Goal: Navigation & Orientation: Find specific page/section

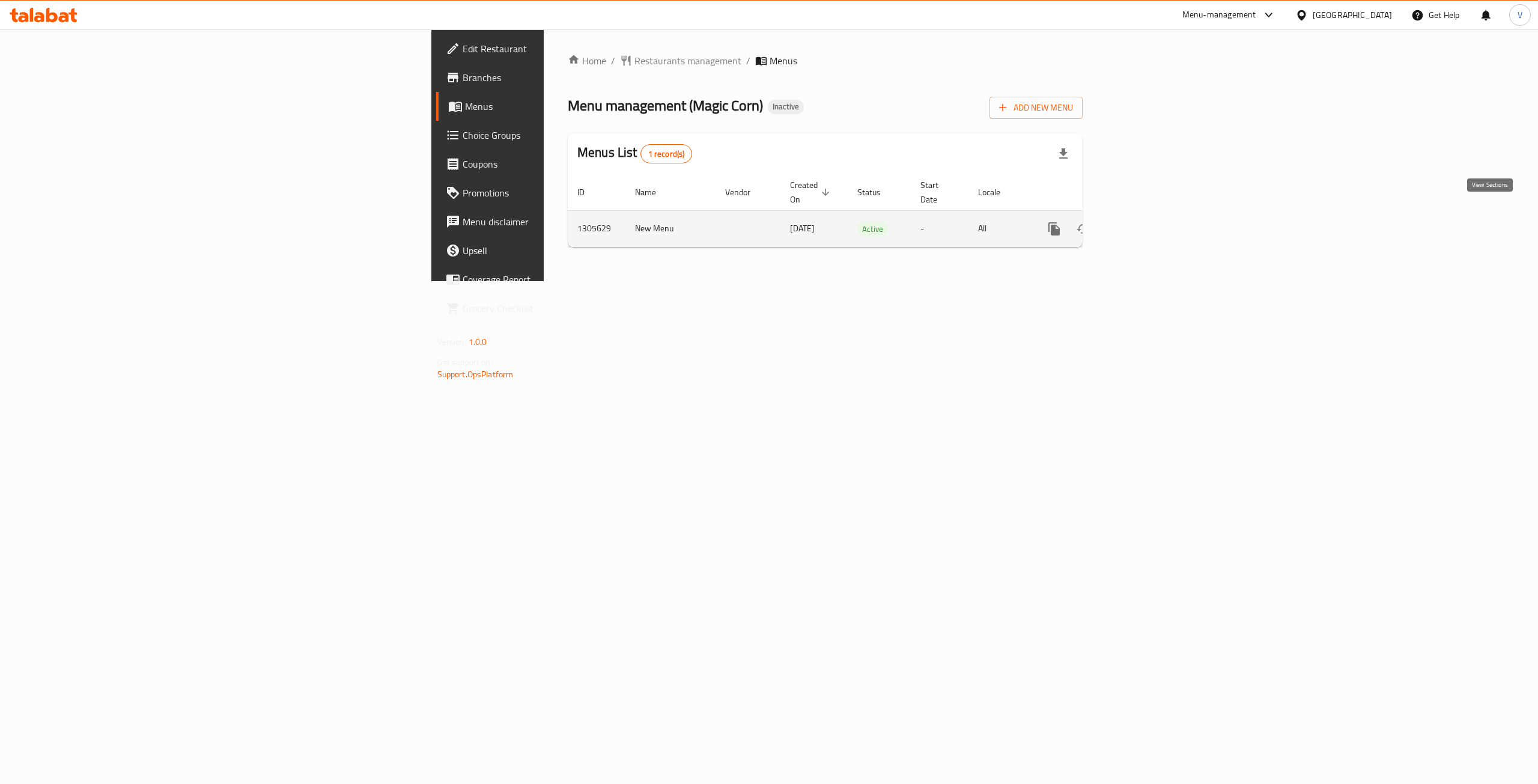
click at [1148, 222] on icon "enhanced table" at bounding box center [1140, 229] width 14 height 14
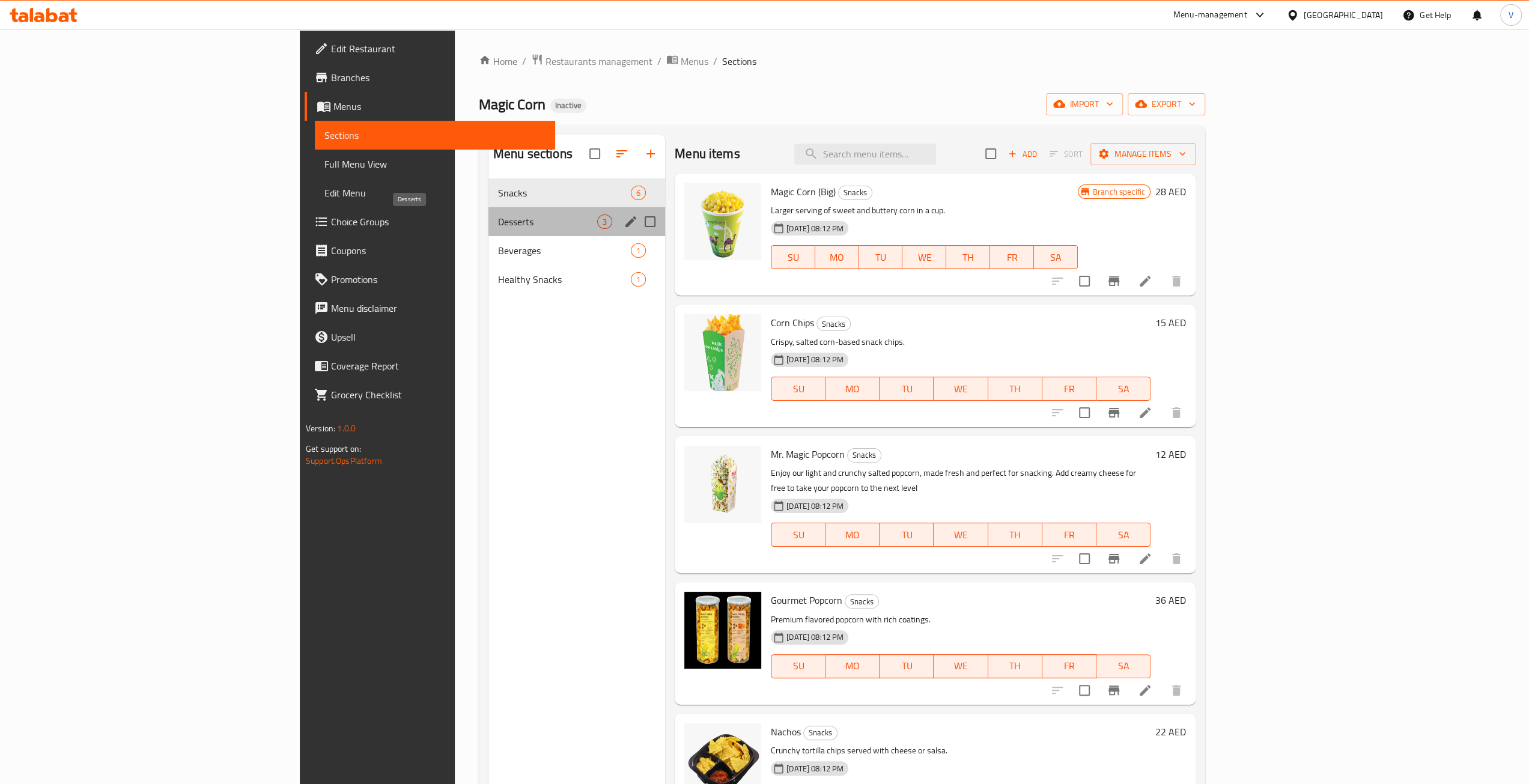
click at [498, 218] on span "Desserts" at bounding box center [547, 221] width 99 height 14
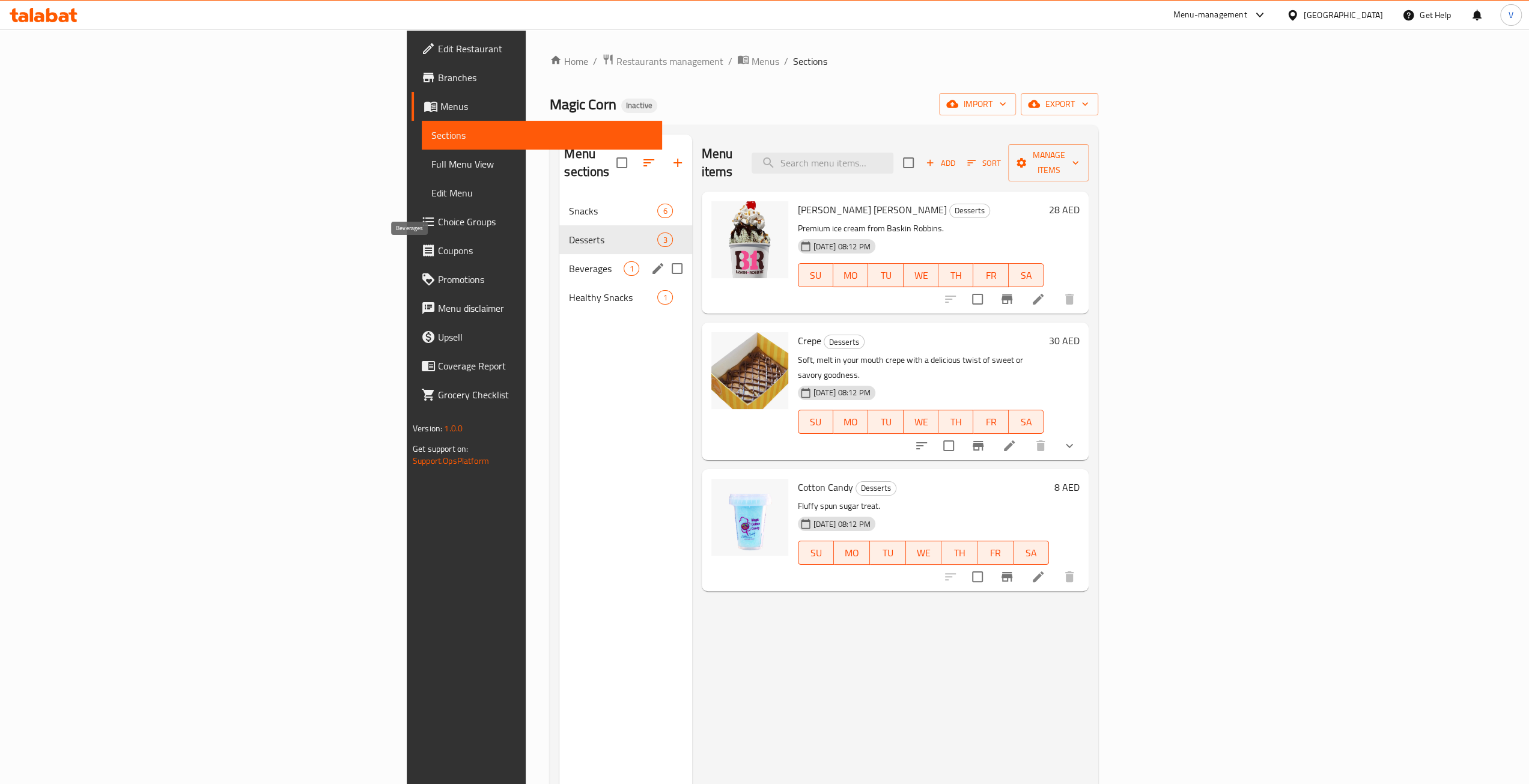
click at [569, 262] on span "Beverages" at bounding box center [596, 268] width 55 height 14
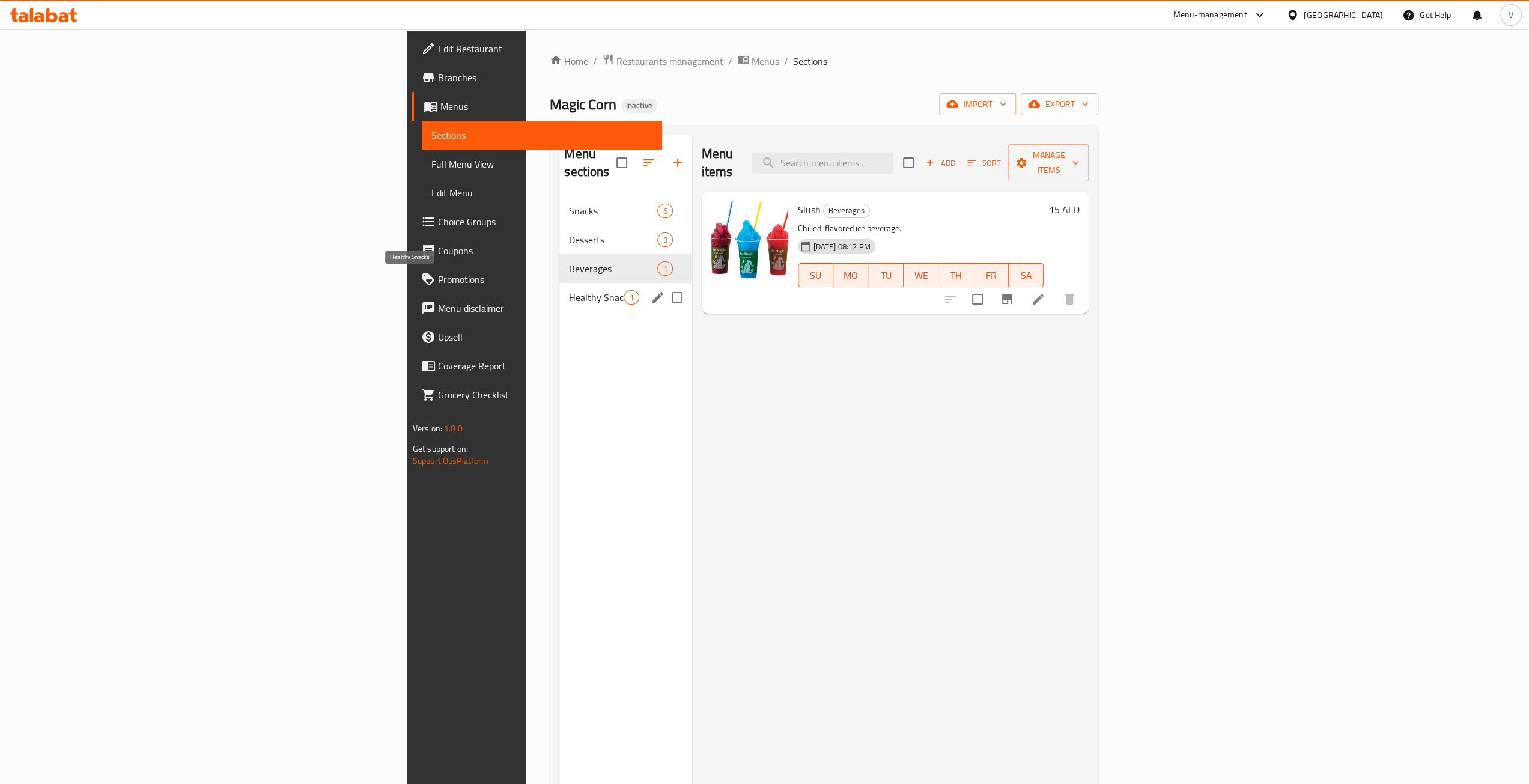
click at [569, 290] on span "Healthy Snacks" at bounding box center [596, 297] width 55 height 14
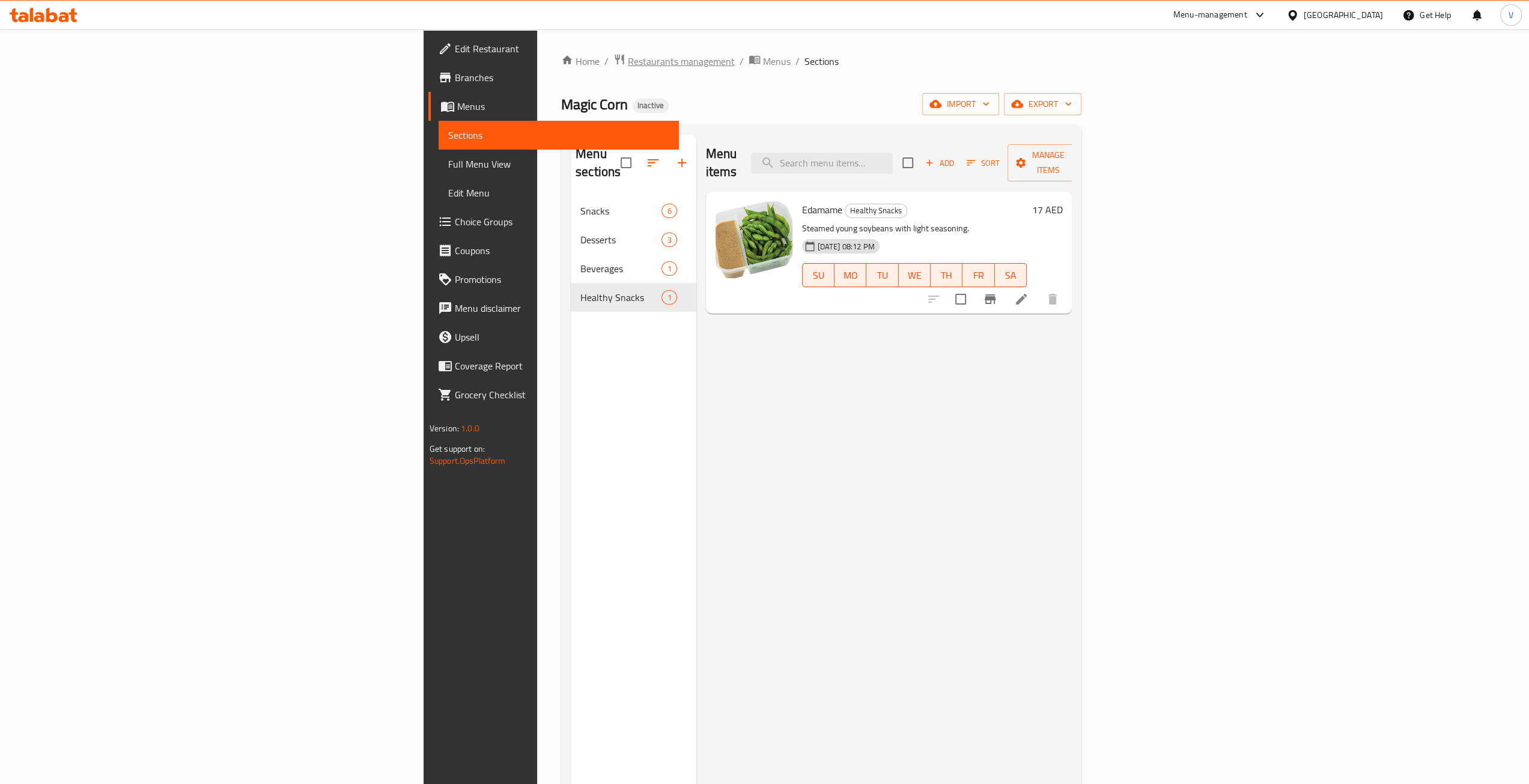
click at [628, 54] on span "Restaurants management" at bounding box center [681, 61] width 107 height 14
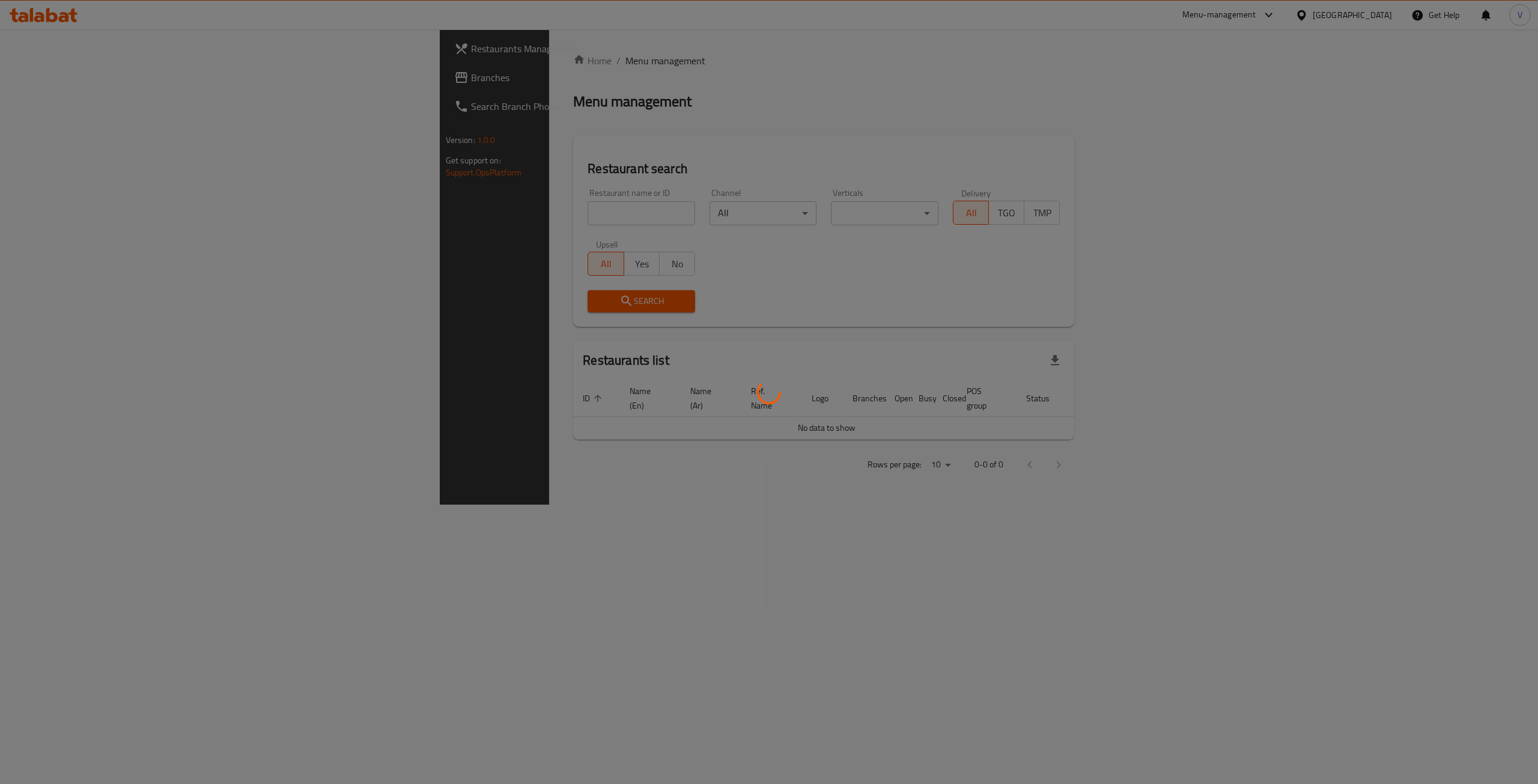
click at [42, 84] on div at bounding box center [769, 392] width 1538 height 784
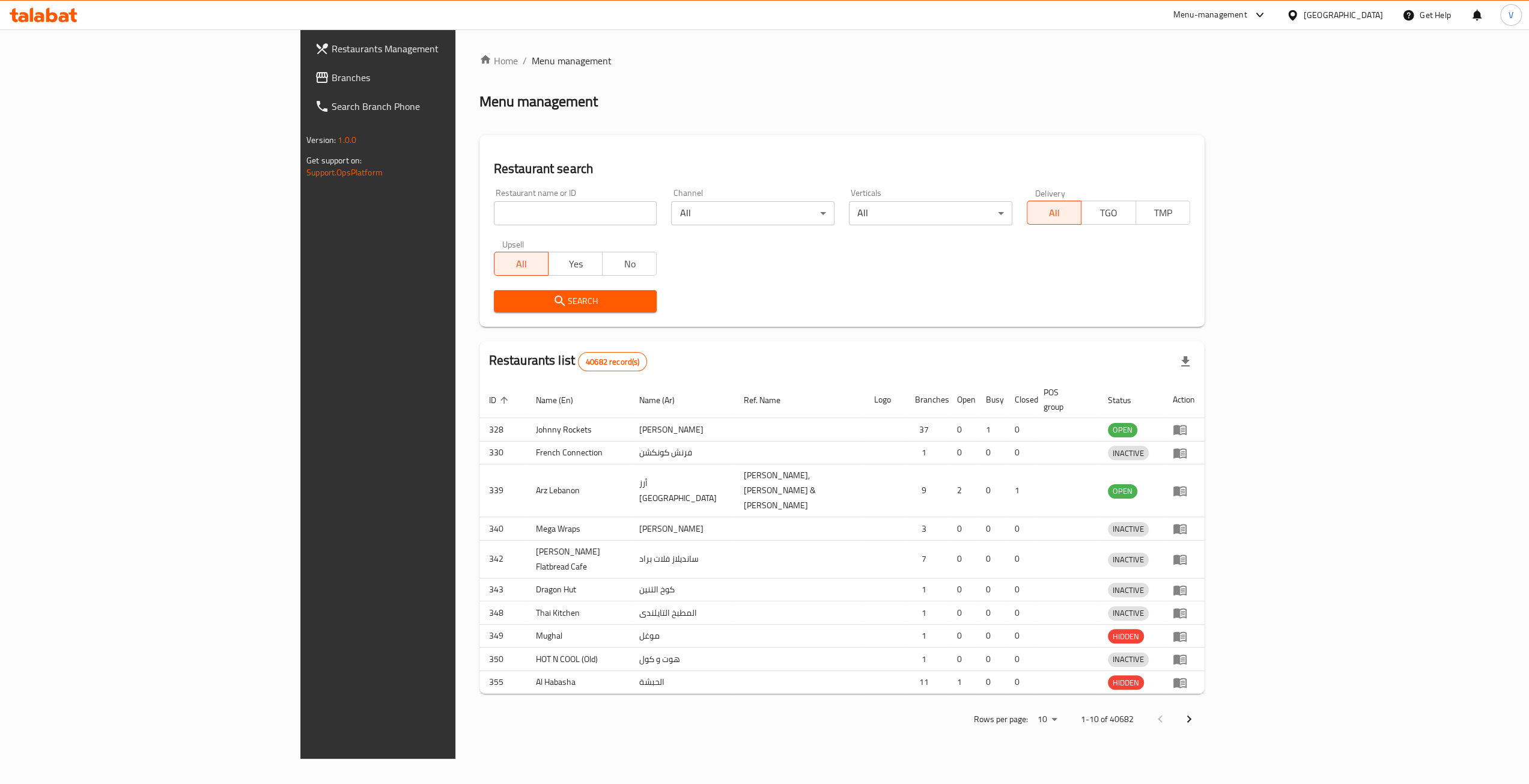
click at [45, 80] on div at bounding box center [764, 392] width 1529 height 784
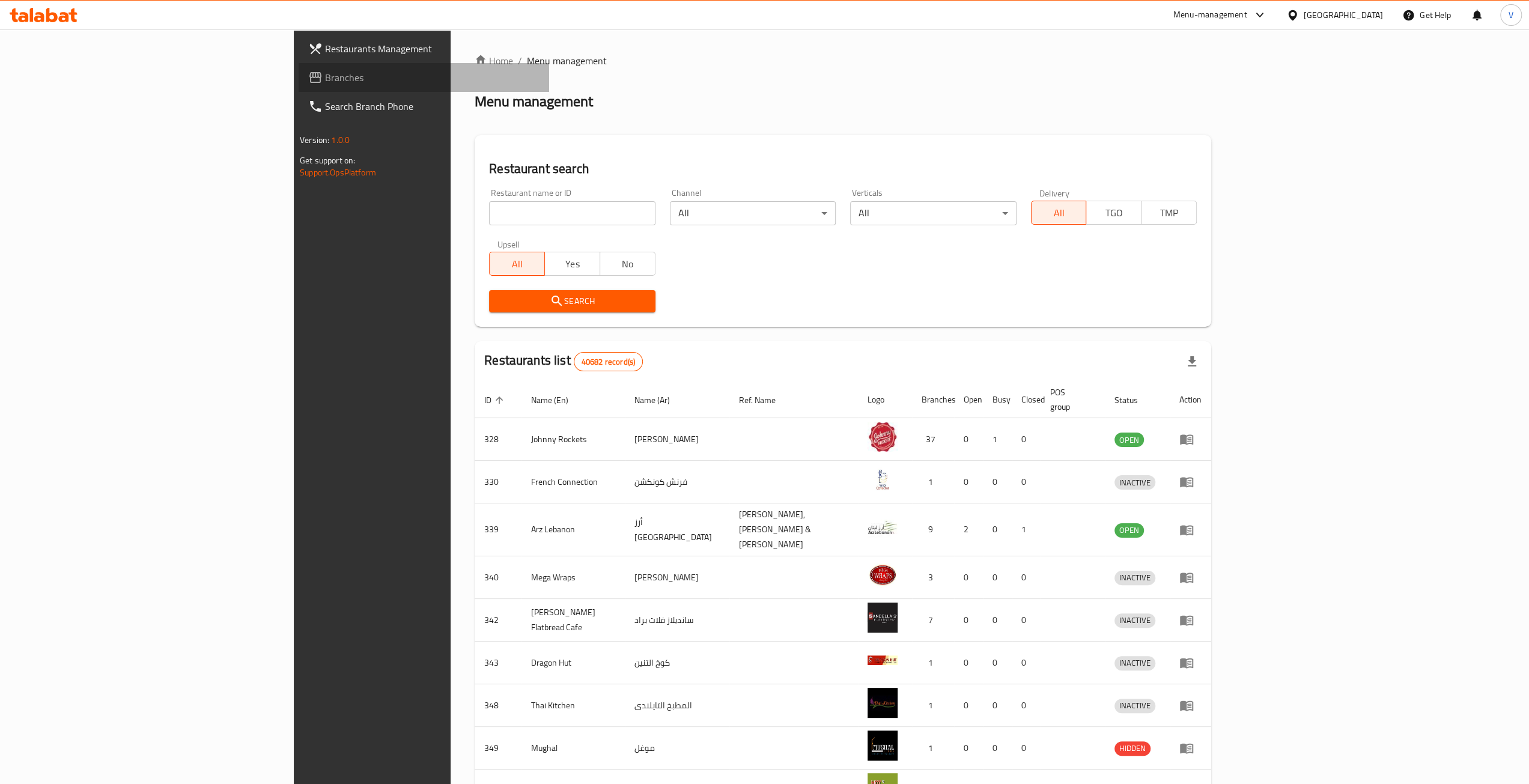
click at [325, 78] on span "Branches" at bounding box center [432, 77] width 214 height 14
